Goal: Task Accomplishment & Management: Use online tool/utility

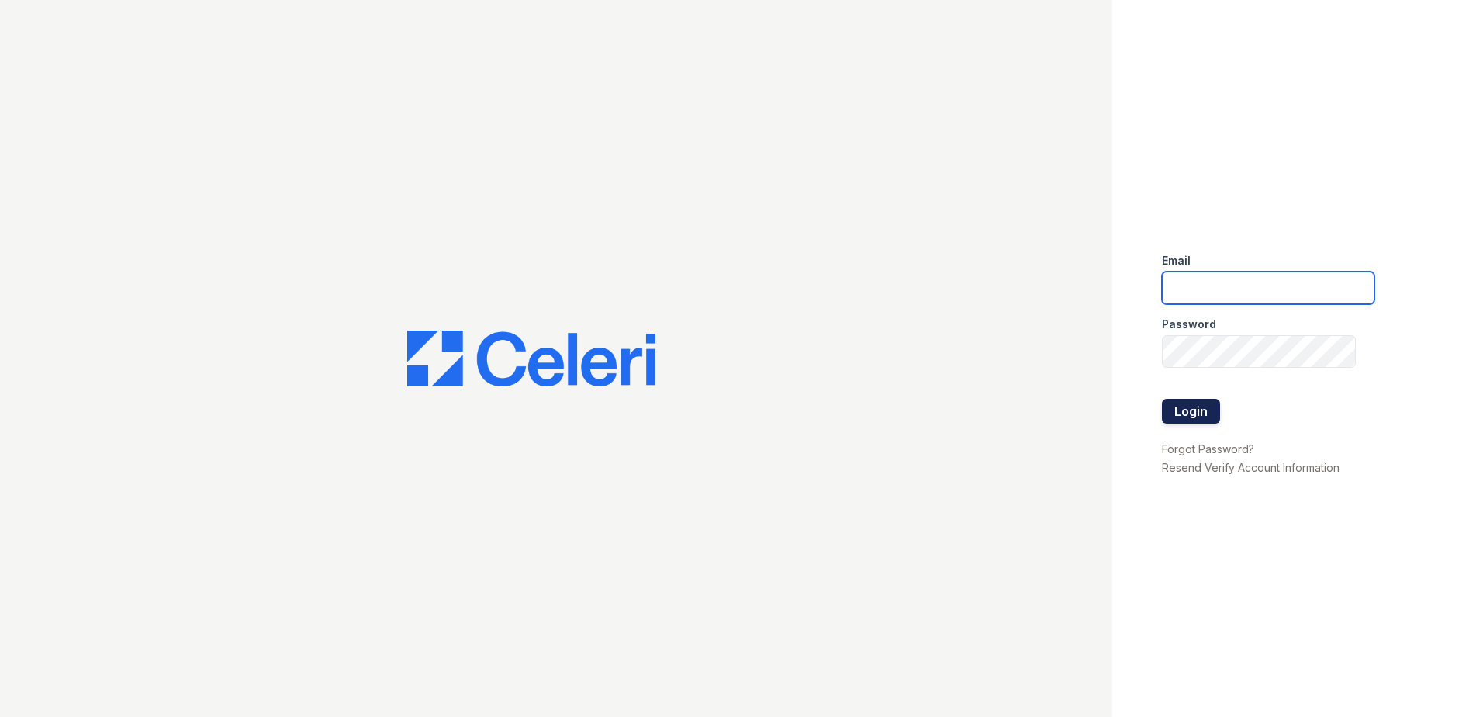
type input "acosman@trinity-pm.com"
click at [1185, 416] on button "Login" at bounding box center [1191, 411] width 58 height 25
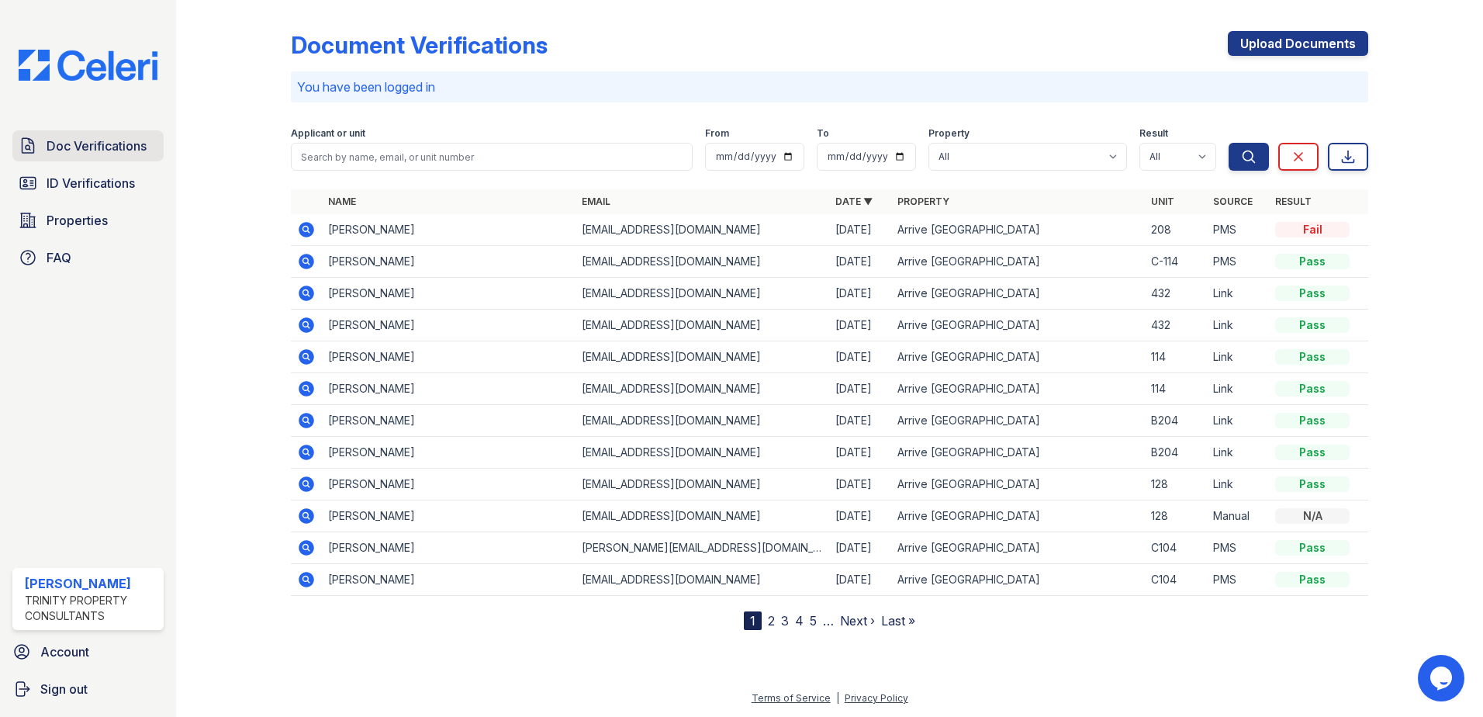
click at [102, 142] on span "Doc Verifications" at bounding box center [97, 146] width 100 height 19
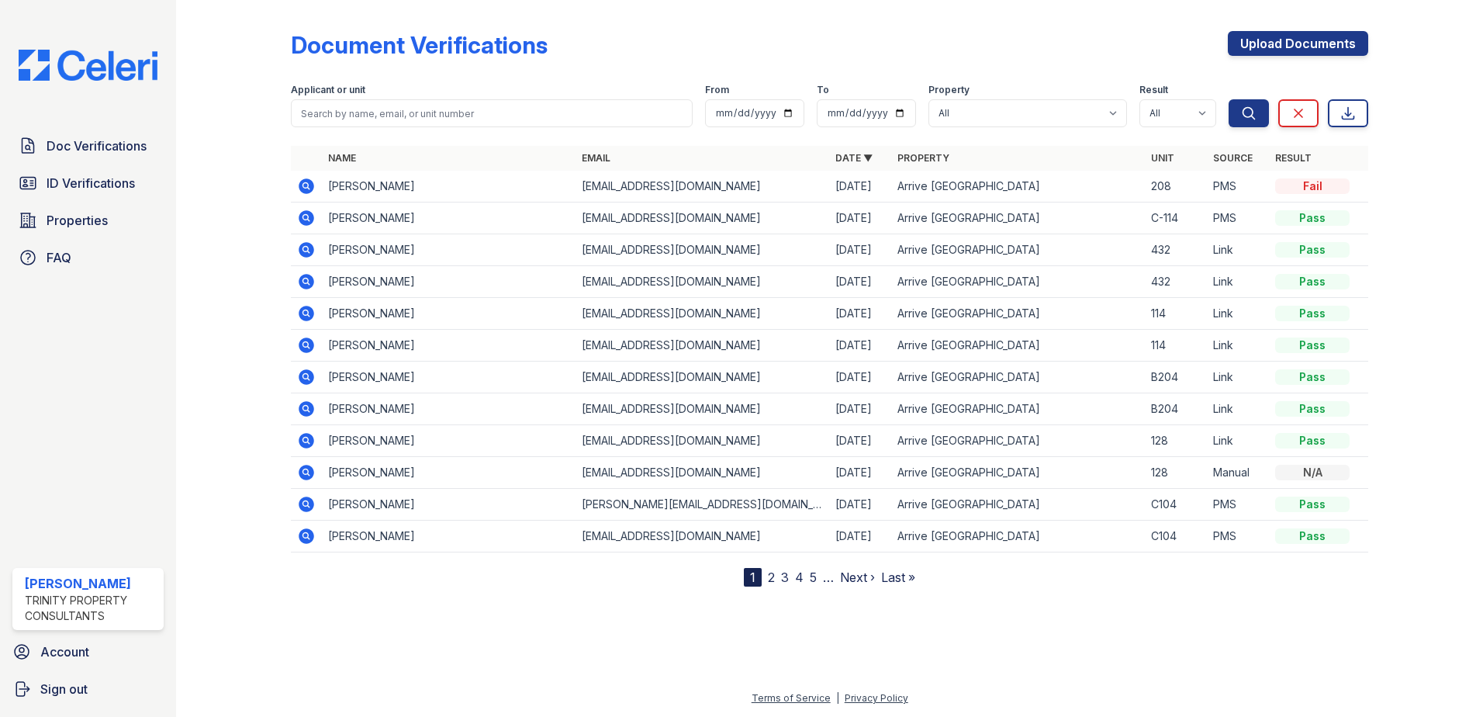
click at [1030, 652] on div at bounding box center [830, 650] width 1258 height 78
